Goal: Task Accomplishment & Management: Use online tool/utility

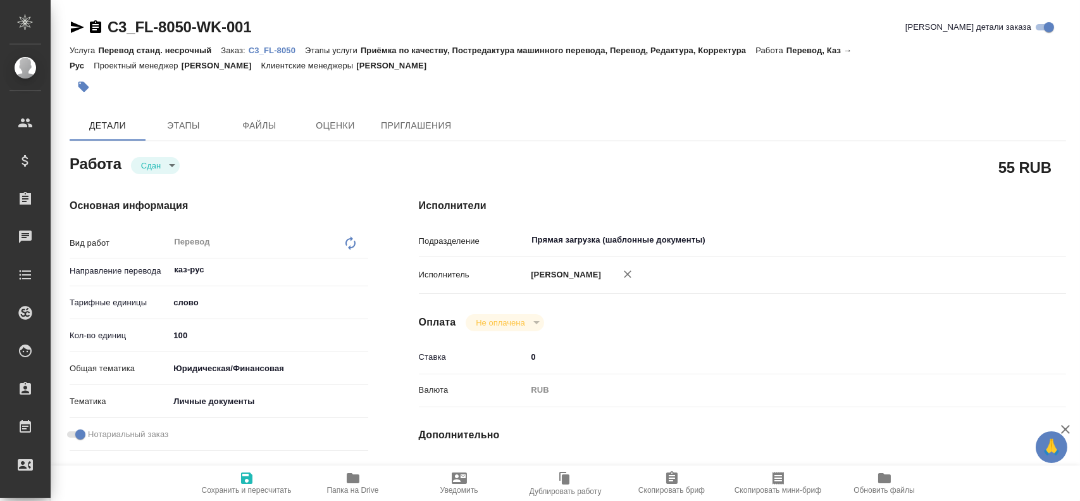
type textarea "x"
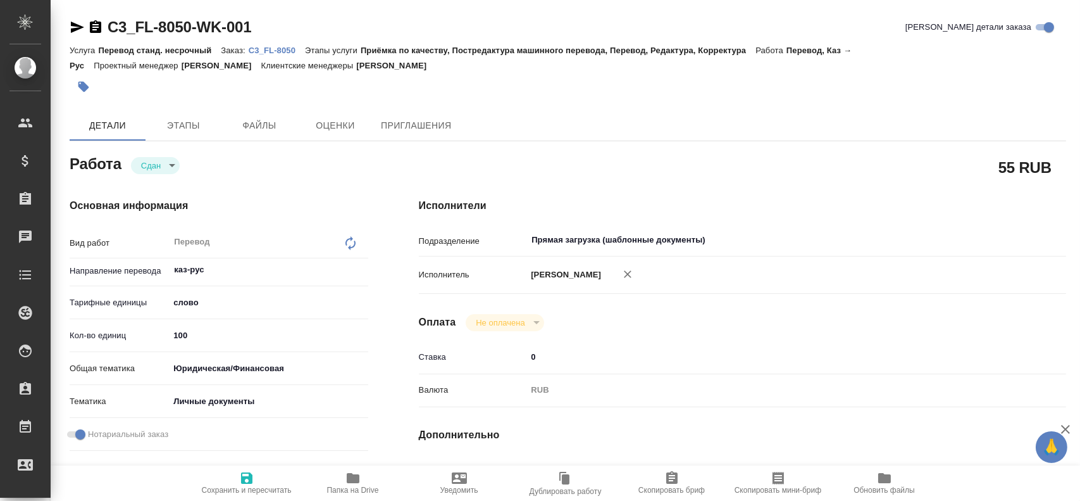
type textarea "x"
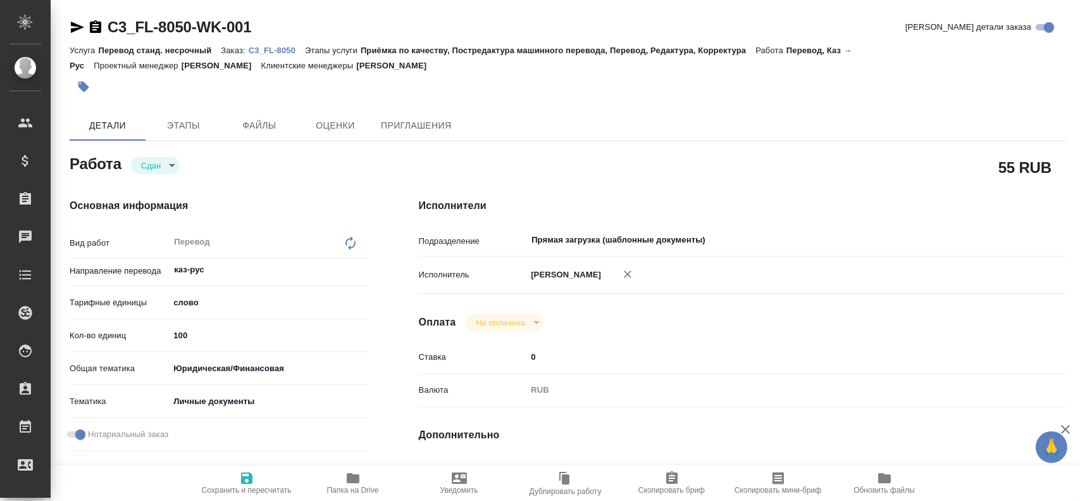
type textarea "x"
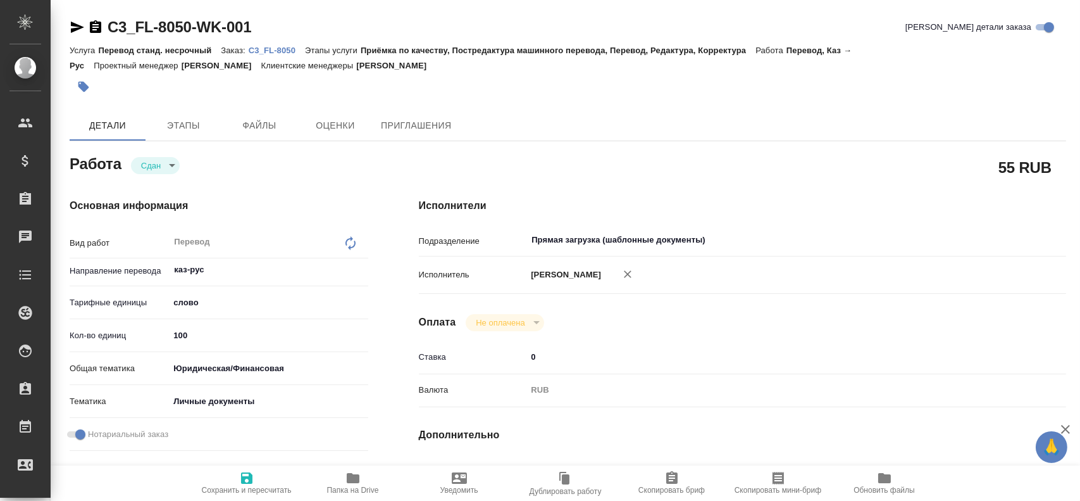
type textarea "x"
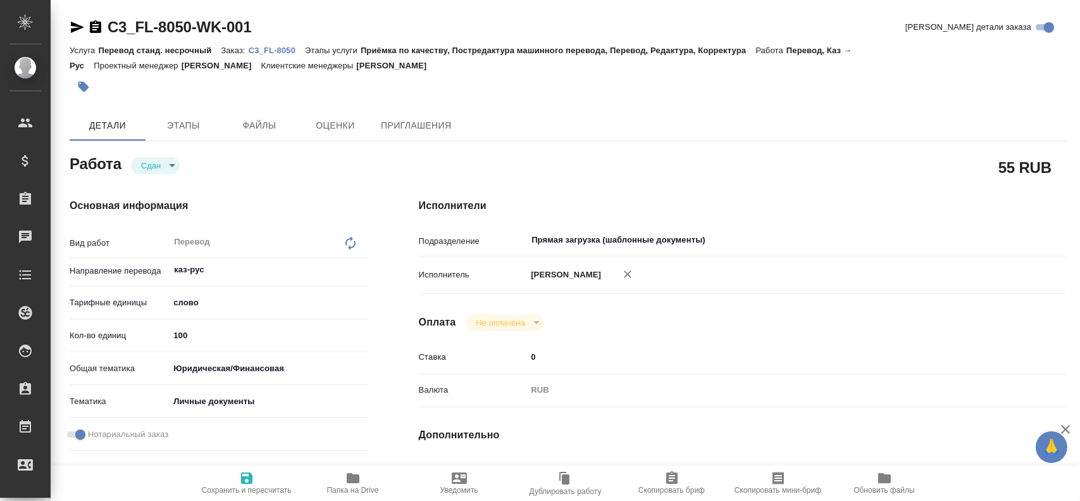
type textarea "x"
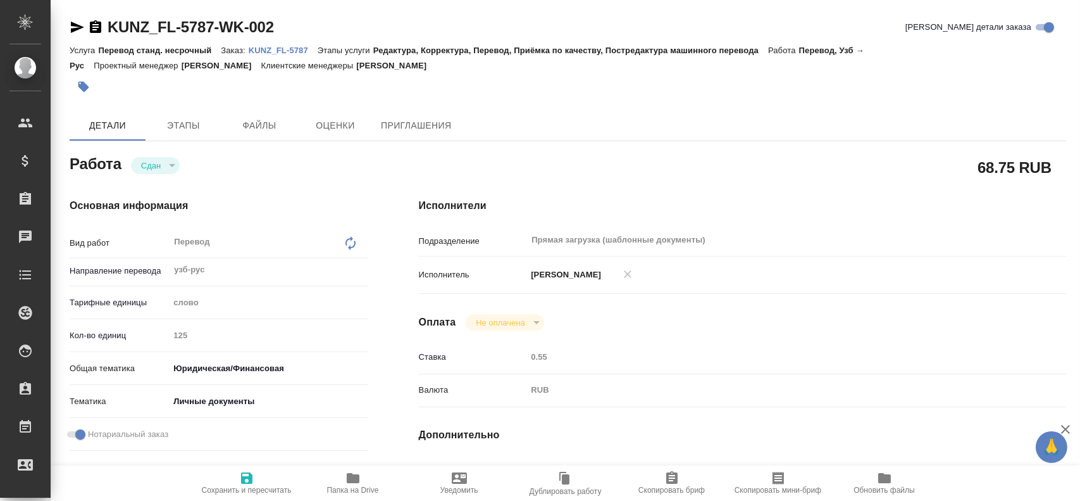
type textarea "x"
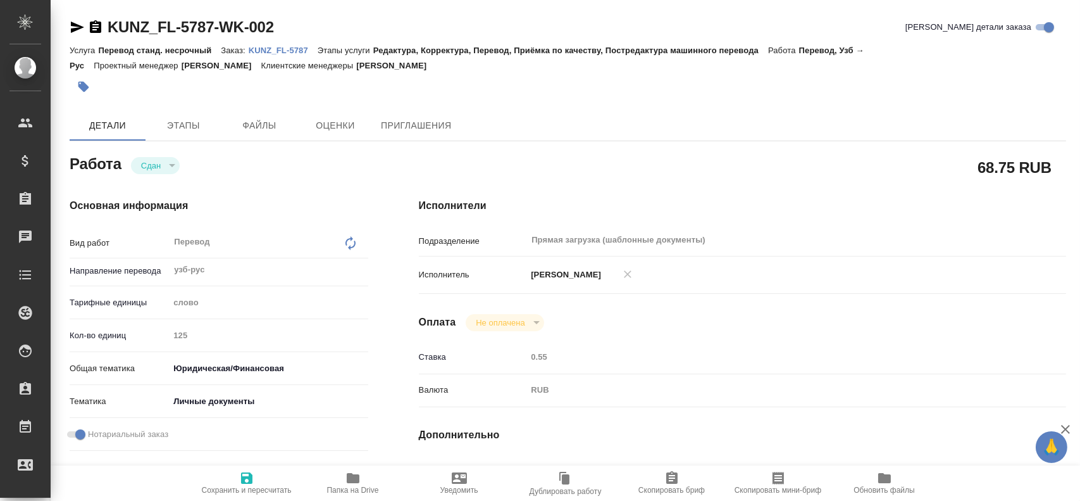
type textarea "x"
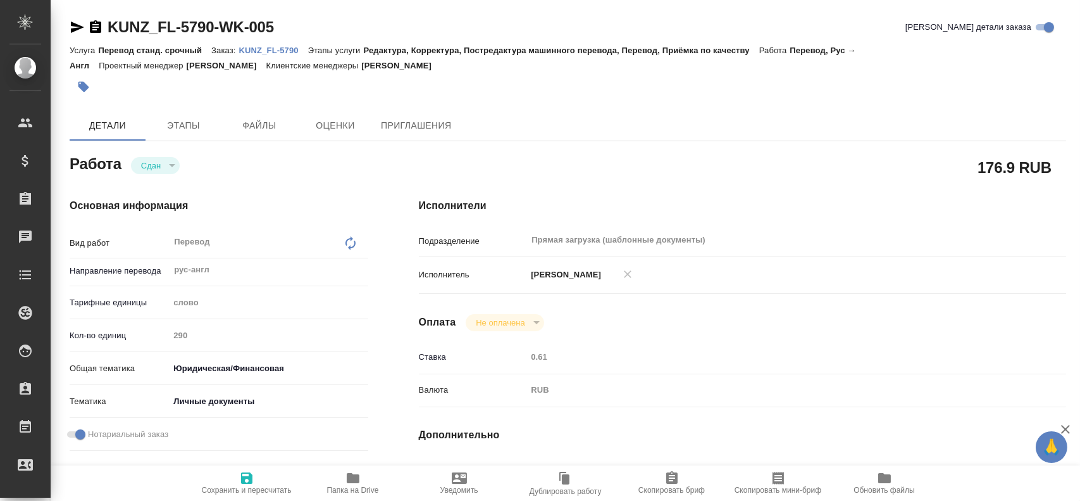
type textarea "x"
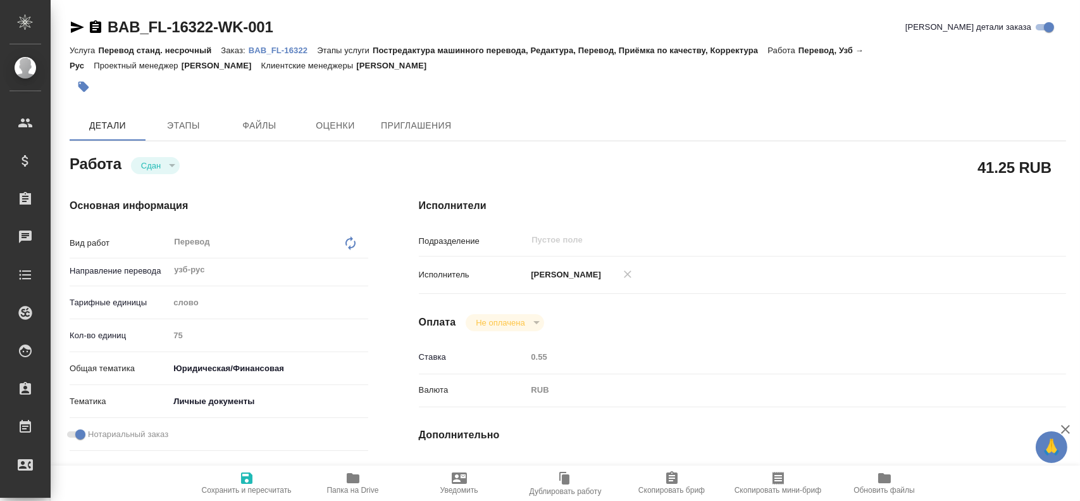
type textarea "x"
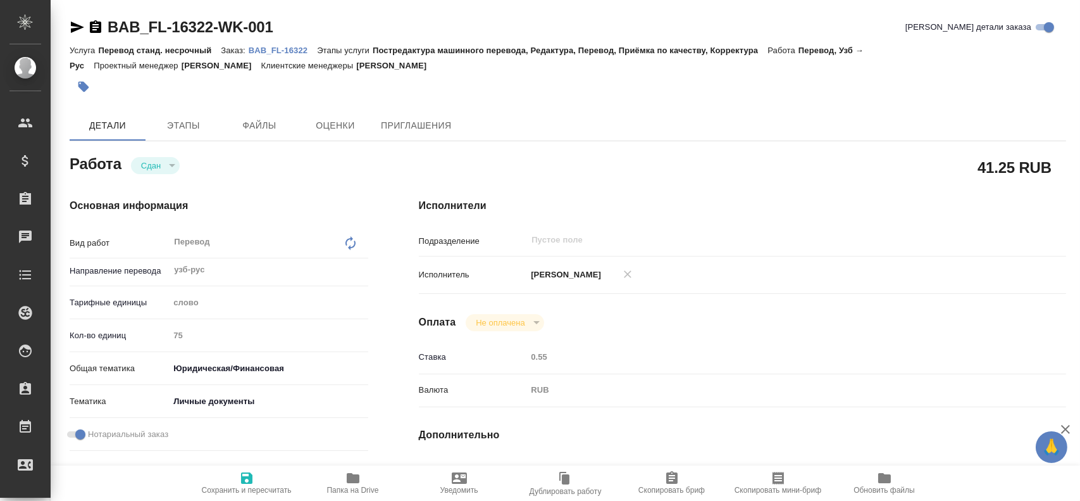
type textarea "x"
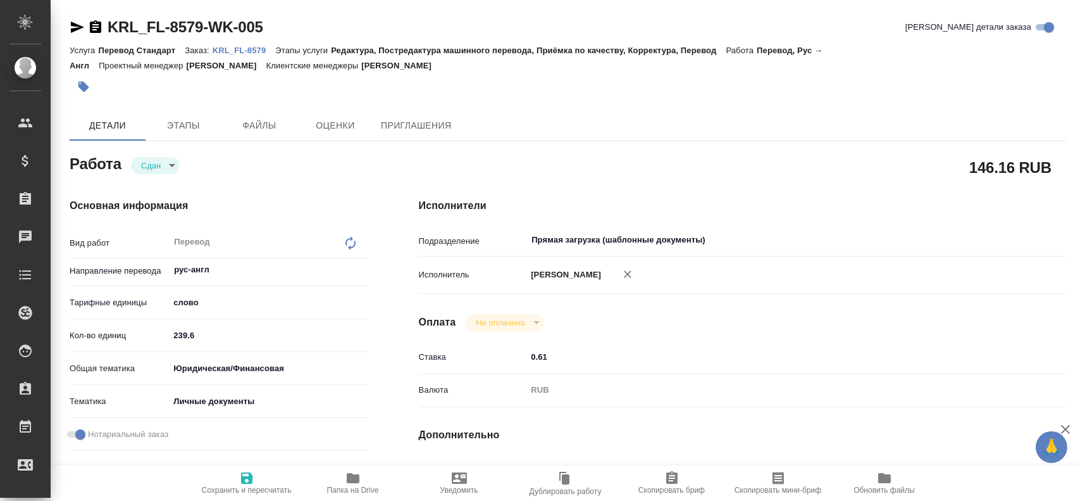
type textarea "x"
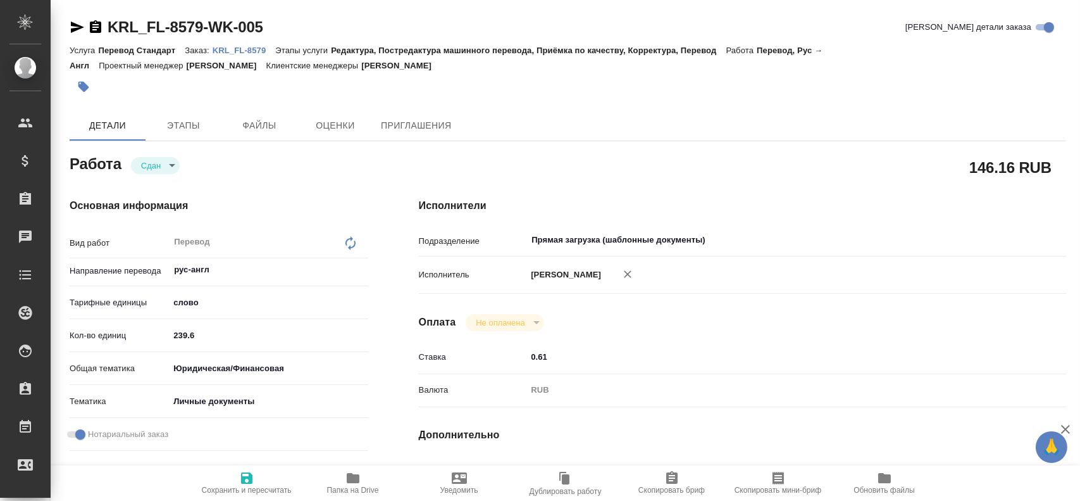
type textarea "x"
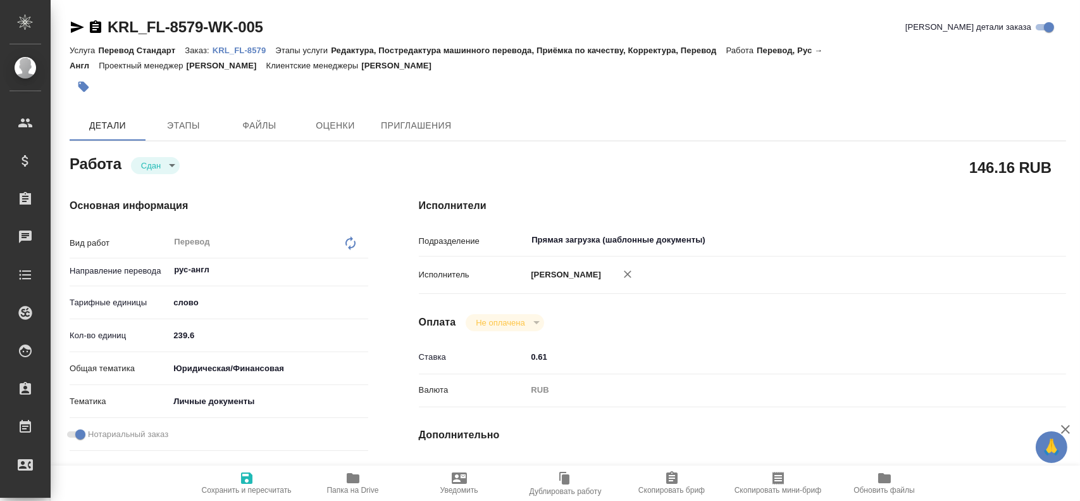
type textarea "x"
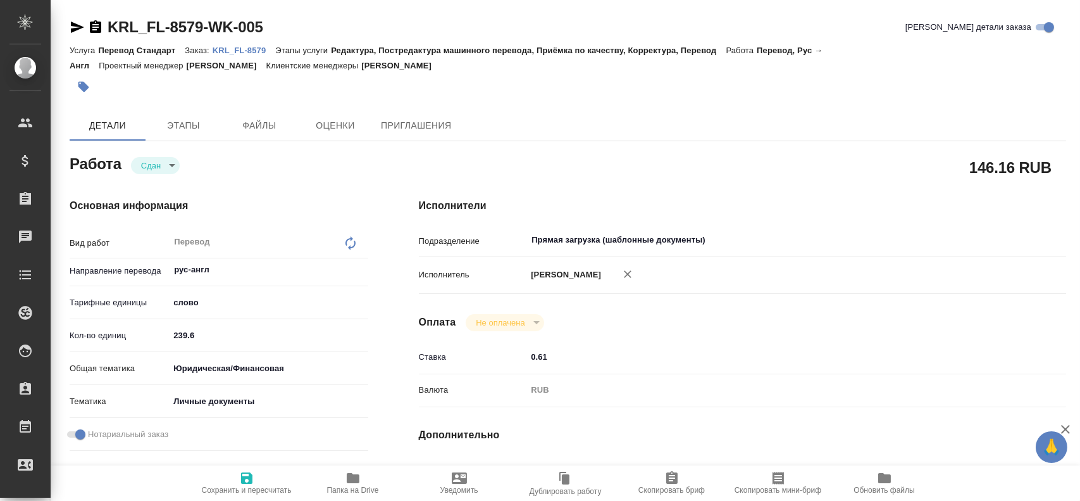
type textarea "x"
